Goal: Task Accomplishment & Management: Use online tool/utility

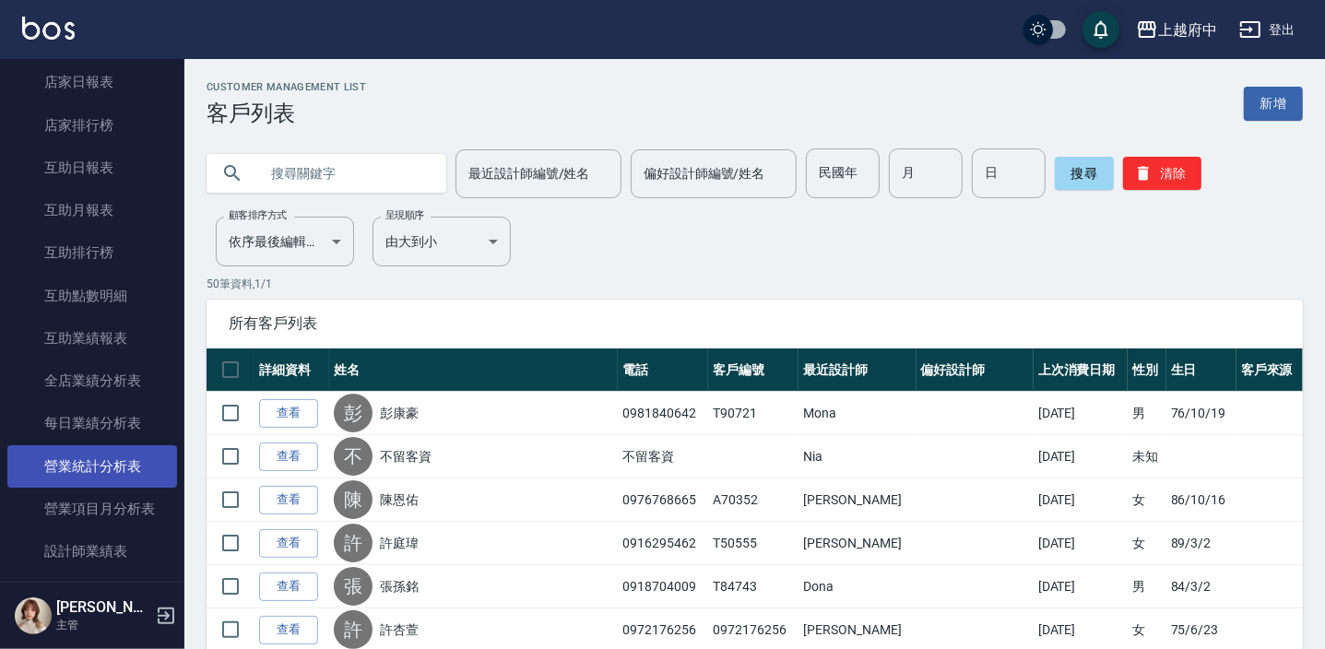
scroll to position [243, 0]
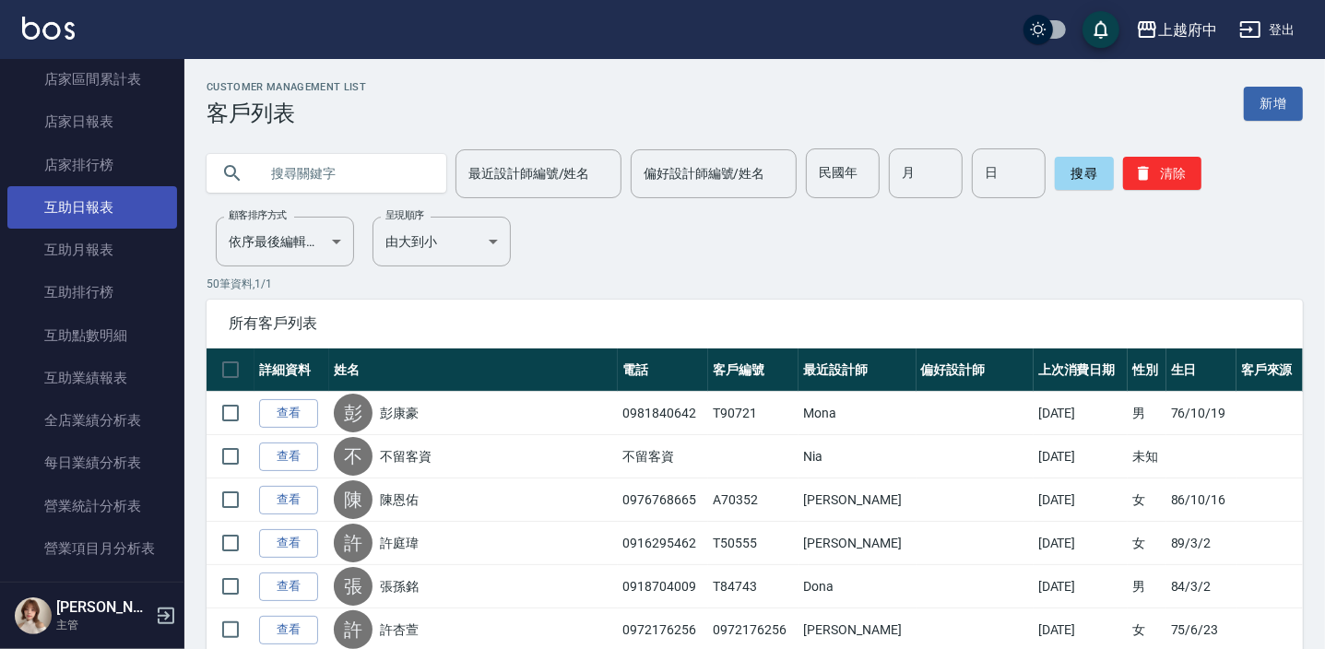
click at [116, 208] on link "互助日報表" at bounding box center [92, 207] width 170 height 42
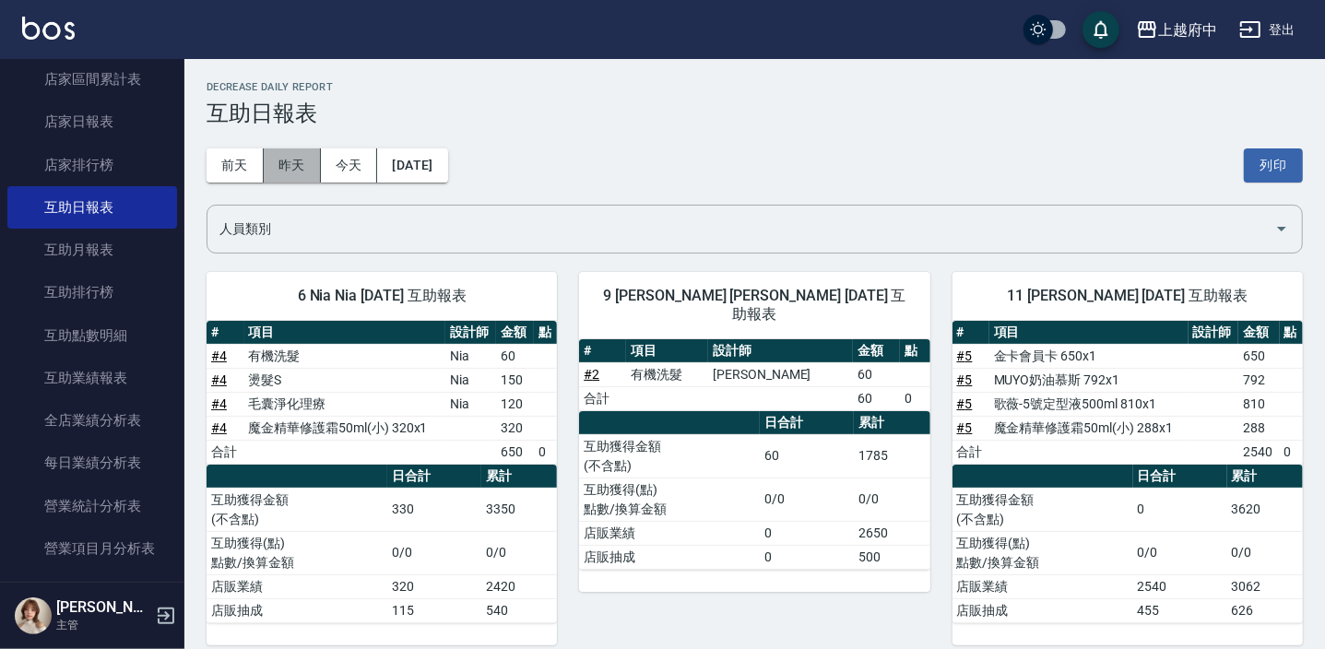
click at [301, 164] on button "昨天" at bounding box center [292, 165] width 57 height 34
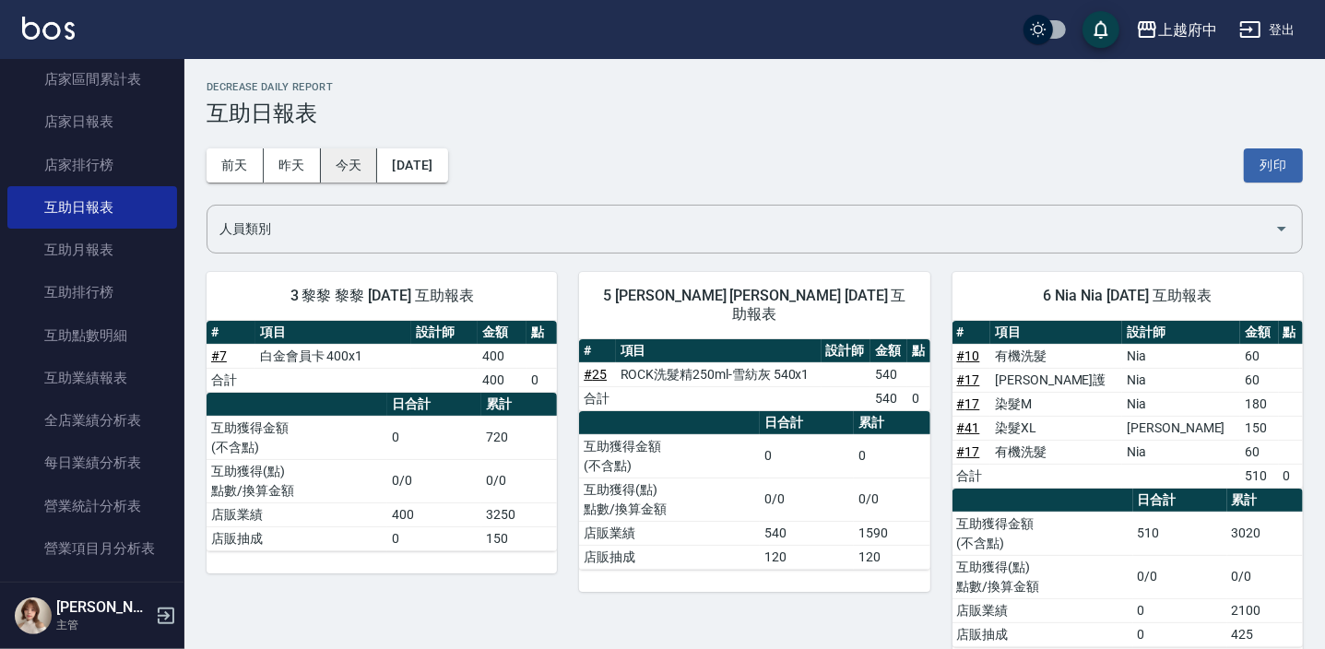
click at [346, 164] on button "今天" at bounding box center [349, 165] width 57 height 34
